Goal: Find specific page/section: Find specific page/section

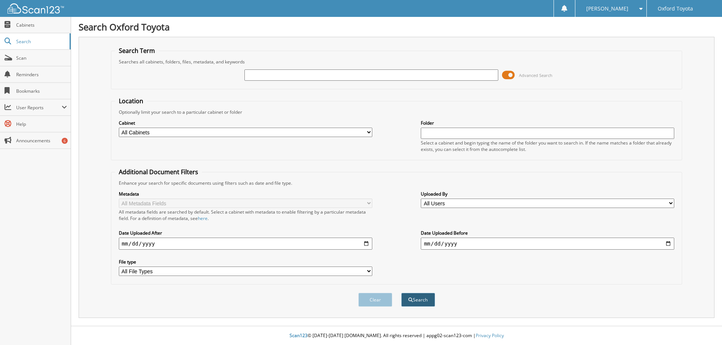
click at [423, 304] on button "Search" at bounding box center [418, 300] width 34 height 14
click at [265, 74] on input "text" at bounding box center [370, 75] width 253 height 11
type input "26067532"
click at [401, 293] on button "Search" at bounding box center [418, 300] width 34 height 14
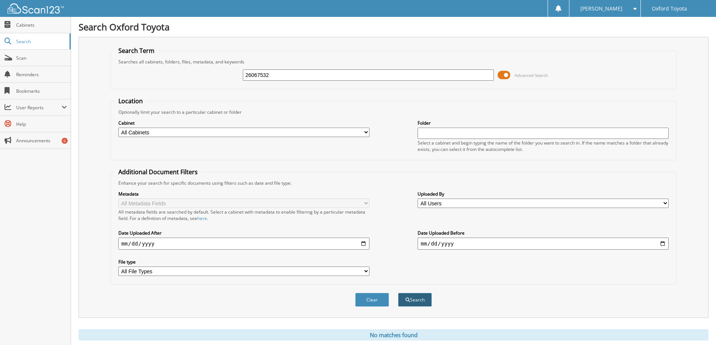
click at [422, 300] on button "Search" at bounding box center [415, 300] width 34 height 14
click at [24, 24] on span "Cabinets" at bounding box center [41, 25] width 51 height 6
